Goal: Task Accomplishment & Management: Use online tool/utility

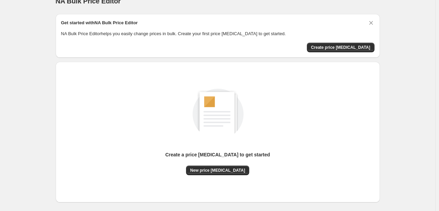
scroll to position [45, 0]
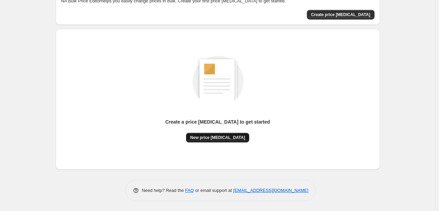
click at [228, 138] on span "New price [MEDICAL_DATA]" at bounding box center [217, 137] width 55 height 5
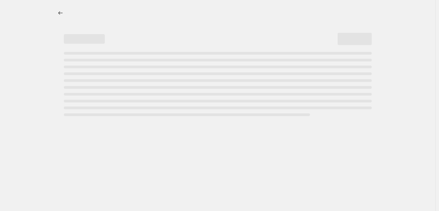
select select "percentage"
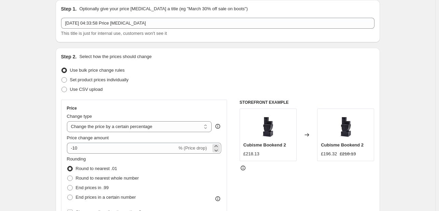
scroll to position [34, 0]
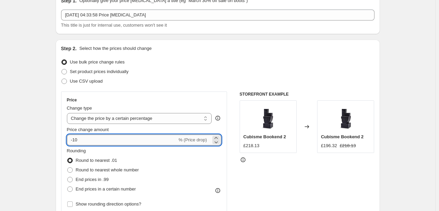
click at [75, 141] on input "-10" at bounding box center [122, 139] width 110 height 11
type input "-50"
click at [72, 181] on span at bounding box center [69, 179] width 5 height 5
click at [68, 177] on input "End prices in .99" at bounding box center [67, 177] width 0 height 0
radio input "true"
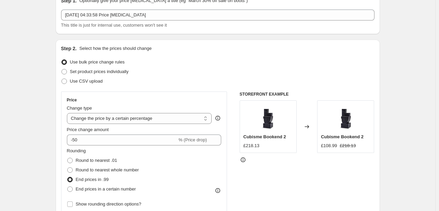
click at [181, 64] on div "Use bulk price change rules" at bounding box center [217, 62] width 313 height 10
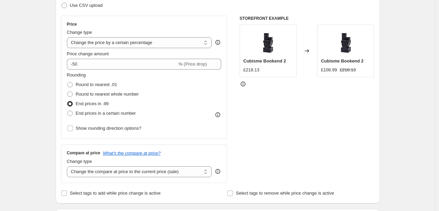
scroll to position [136, 0]
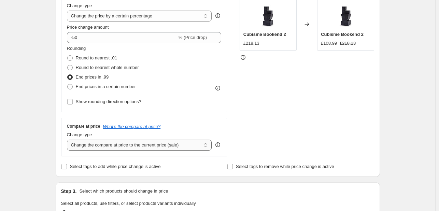
click at [179, 142] on select "Change the compare at price to the current price (sale) Change the compare at p…" at bounding box center [139, 144] width 145 height 11
select select "remove"
click at [68, 139] on select "Change the compare at price to the current price (sale) Change the compare at p…" at bounding box center [139, 144] width 145 height 11
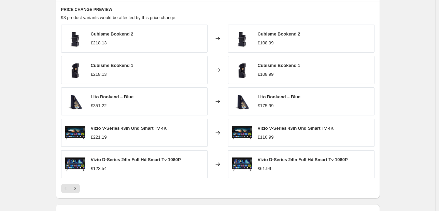
scroll to position [471, 0]
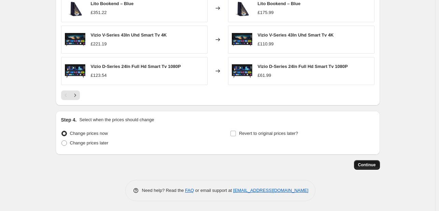
click at [369, 165] on span "Continue" at bounding box center [367, 164] width 18 height 5
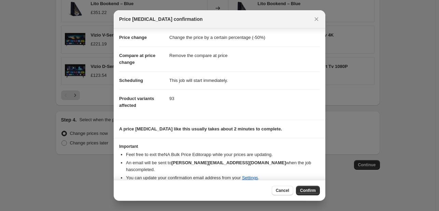
scroll to position [13, 0]
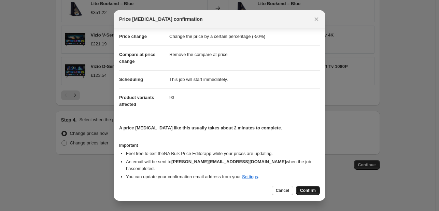
click at [310, 191] on span "Confirm" at bounding box center [308, 190] width 16 height 5
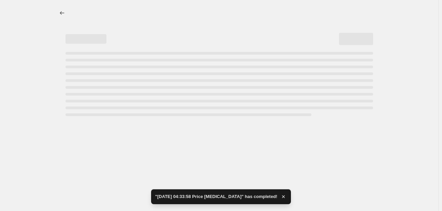
select select "percentage"
select select "remove"
